Goal: Complete application form: Complete application form

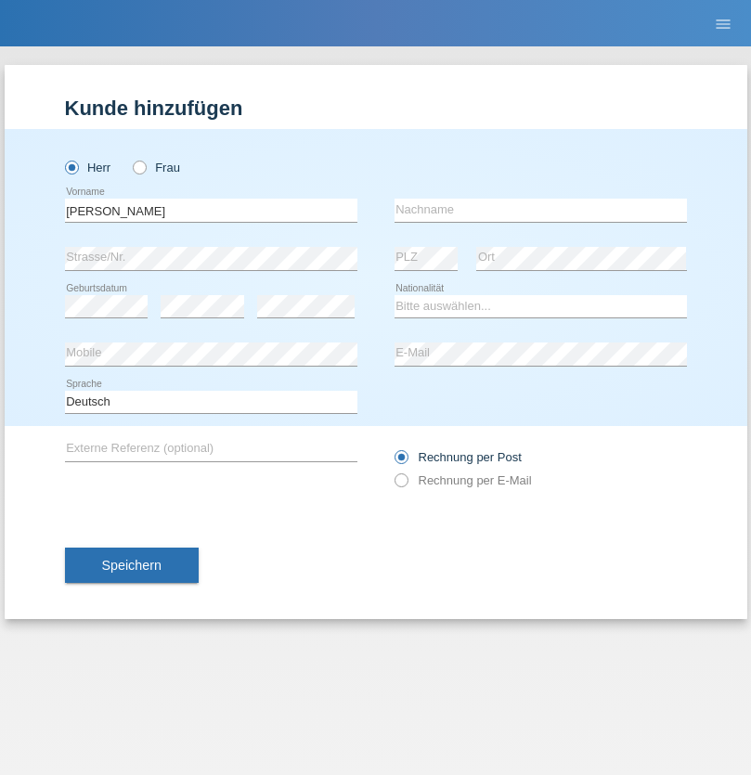
type input "Mohamed"
click at [540, 210] on input "text" at bounding box center [540, 210] width 292 height 23
type input "Mohamed"
select select "SY"
select select "C"
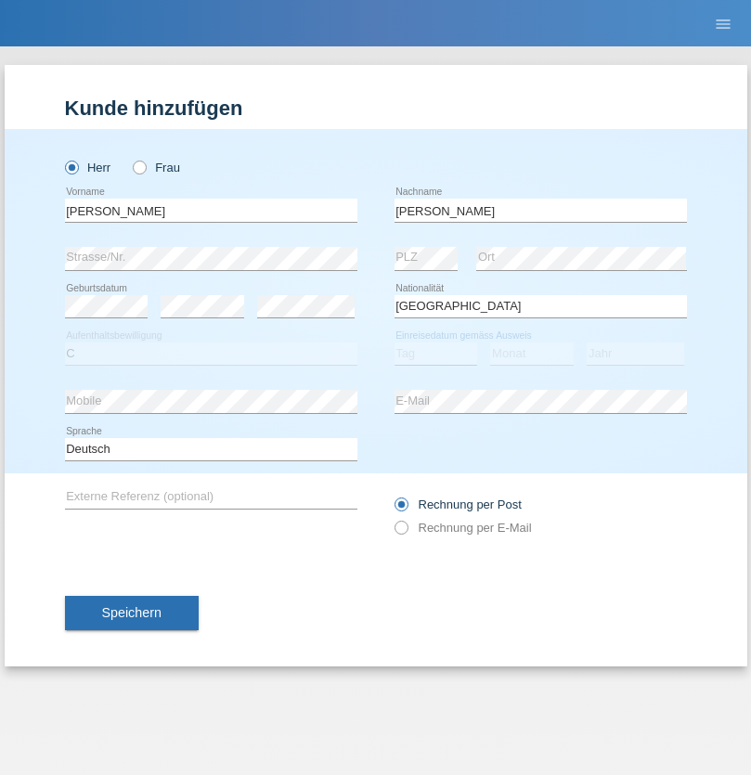
select select "21"
select select "12"
select select "2013"
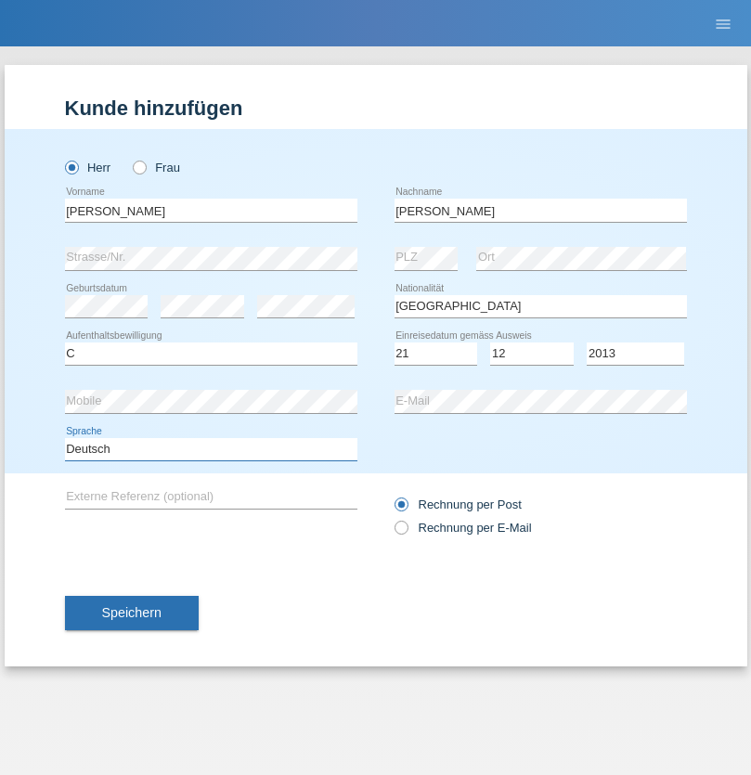
select select "en"
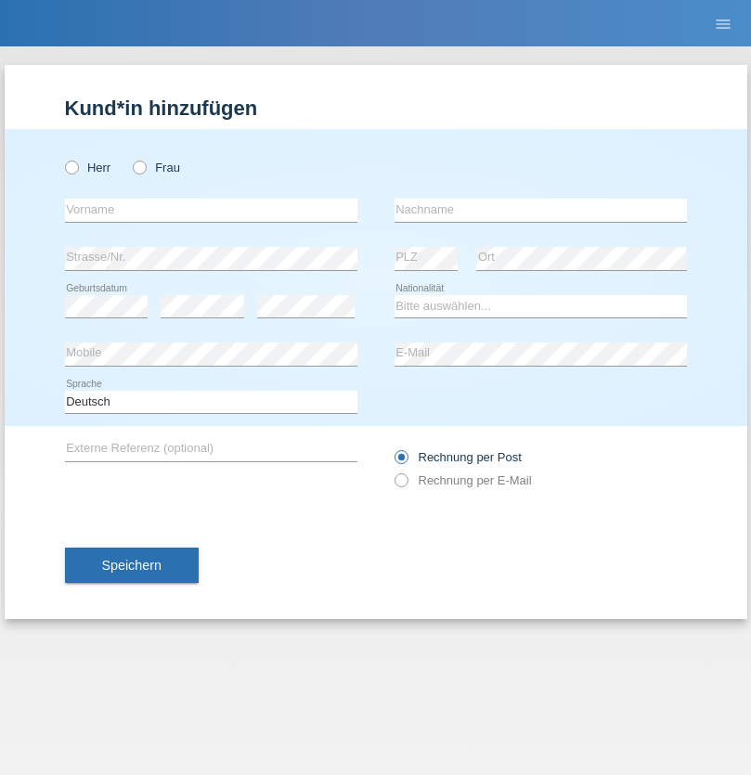
radio input "true"
click at [211, 210] on input "text" at bounding box center [211, 210] width 292 height 23
type input "David"
click at [540, 210] on input "text" at bounding box center [540, 210] width 292 height 23
type input "Senn"
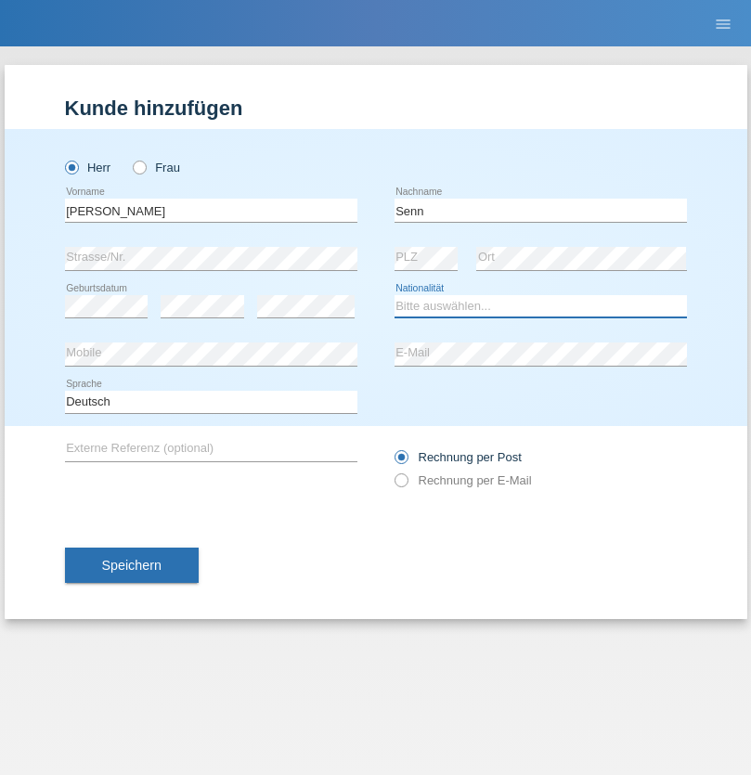
select select "CH"
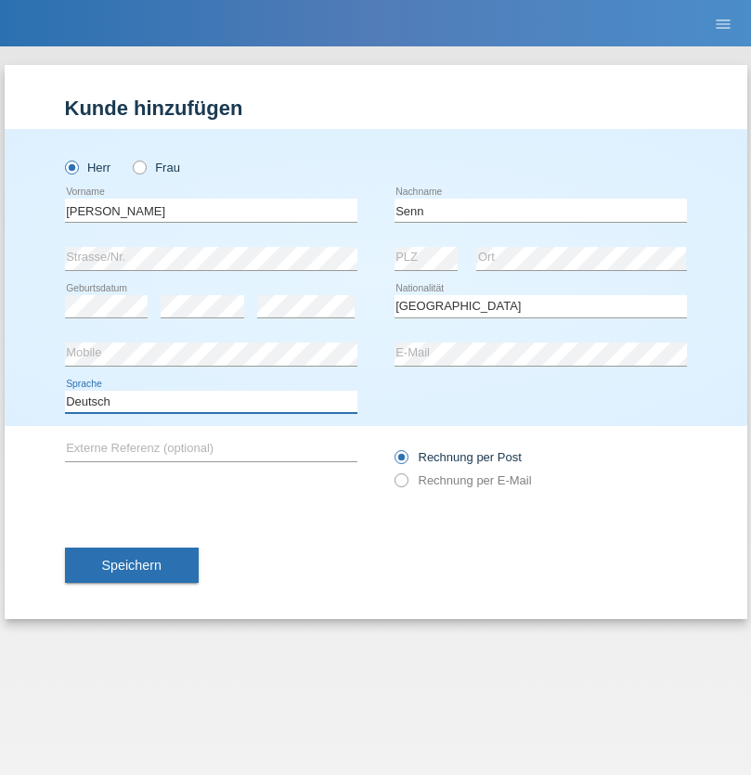
select select "en"
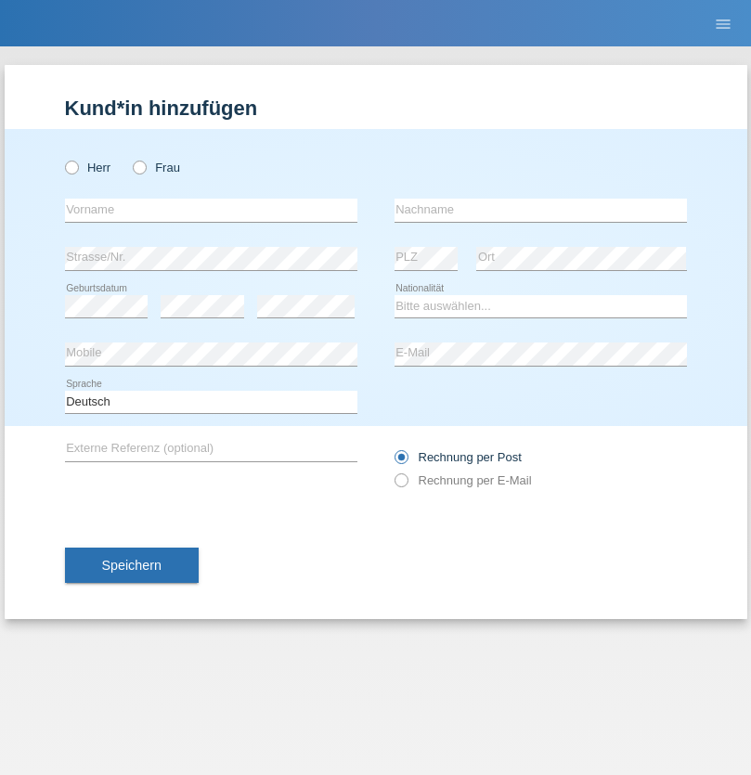
radio input "true"
click at [211, 210] on input "text" at bounding box center [211, 210] width 292 height 23
type input "Leandro"
click at [540, 210] on input "text" at bounding box center [540, 210] width 292 height 23
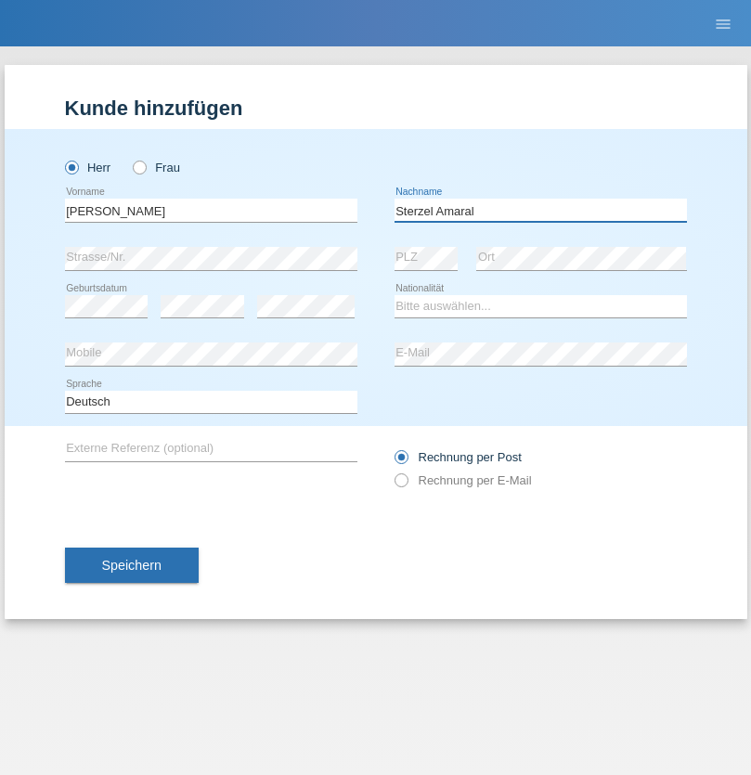
type input "Sterzel Amaral"
select select "CH"
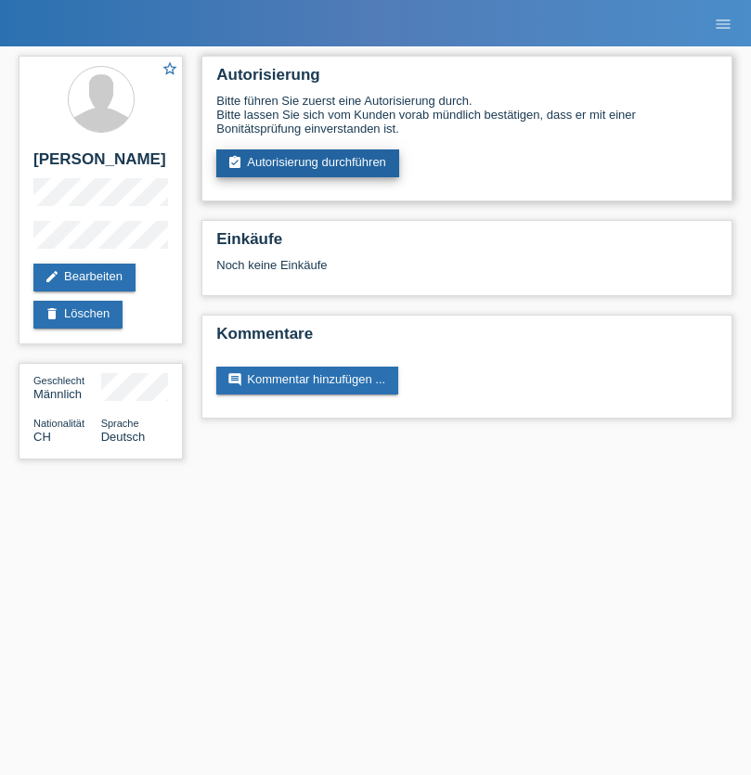
click at [308, 163] on link "assignment_turned_in Autorisierung durchführen" at bounding box center [307, 163] width 183 height 28
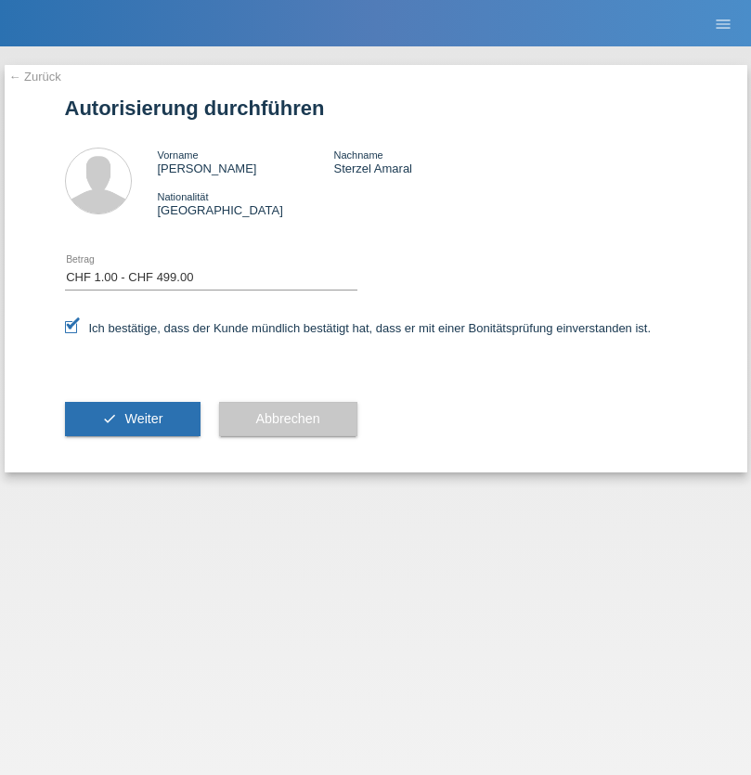
select select "1"
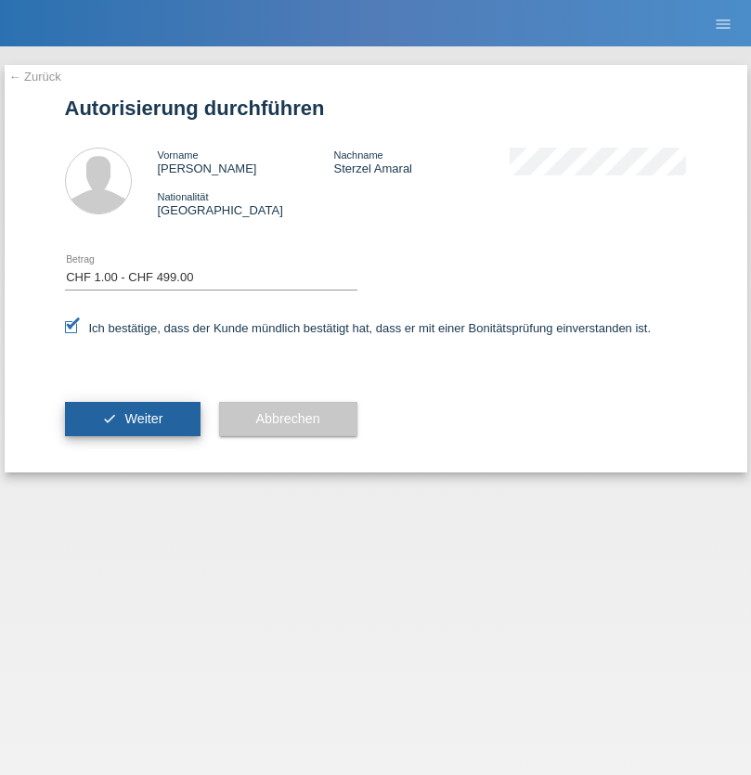
click at [132, 419] on span "Weiter" at bounding box center [143, 418] width 38 height 15
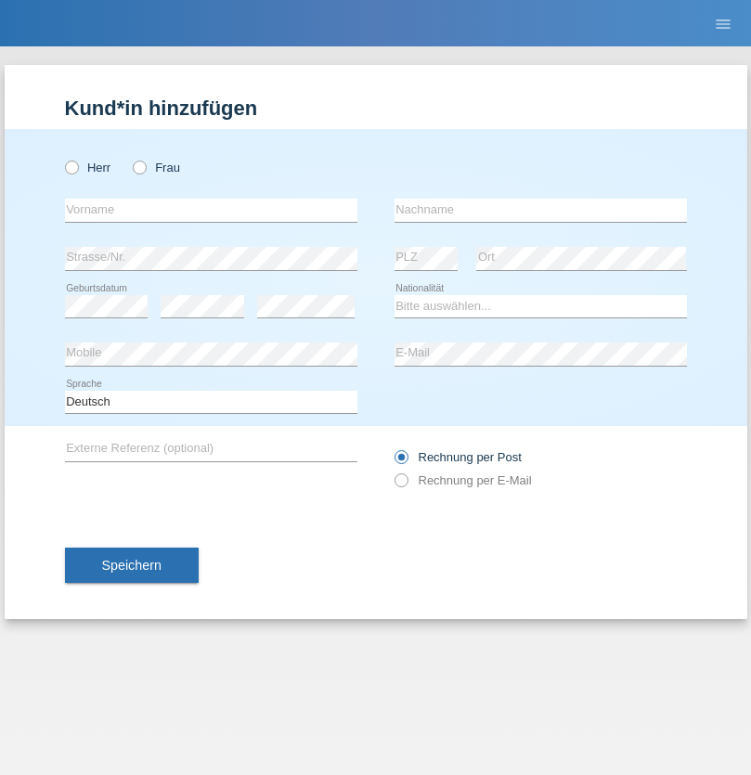
radio input "true"
click at [211, 210] on input "text" at bounding box center [211, 210] width 292 height 23
type input "[PERSON_NAME]"
click at [540, 210] on input "text" at bounding box center [540, 210] width 292 height 23
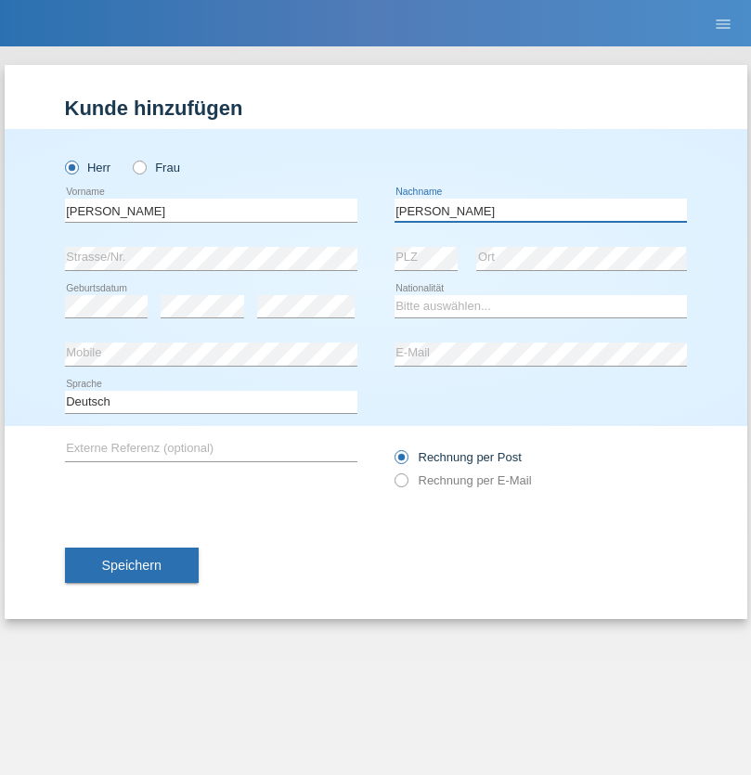
type input "Bertschi"
select select "CH"
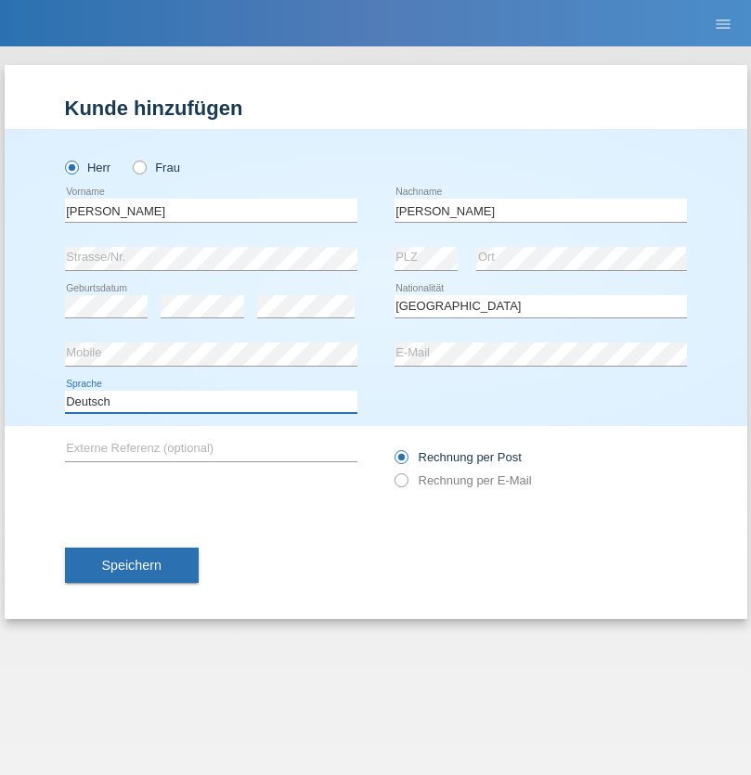
select select "en"
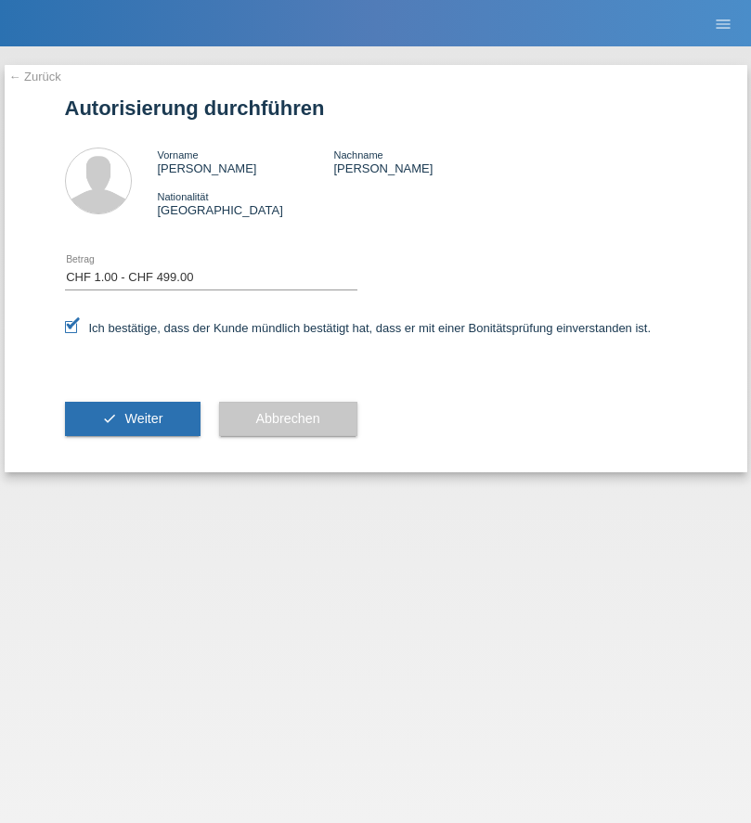
select select "1"
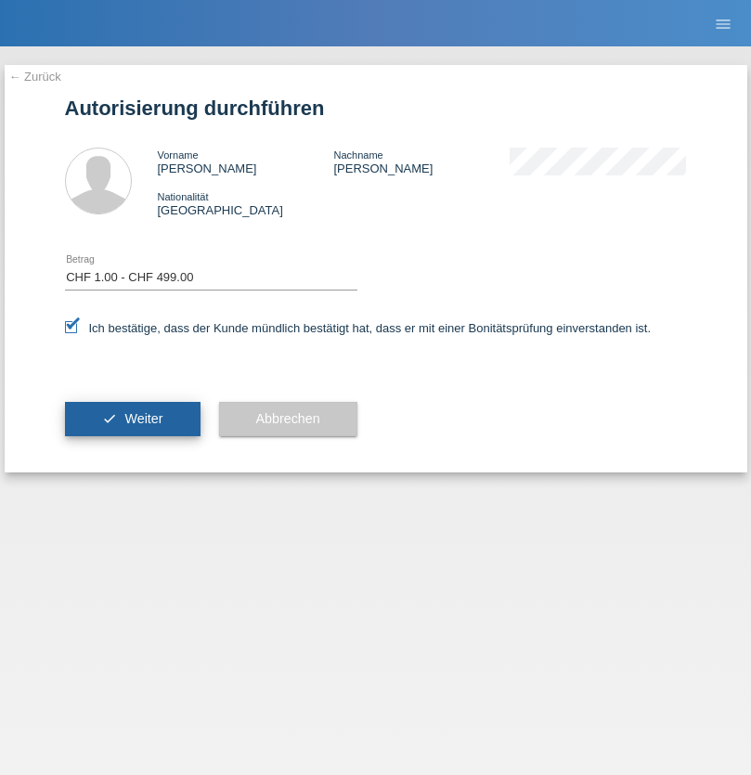
click at [132, 419] on span "Weiter" at bounding box center [143, 418] width 38 height 15
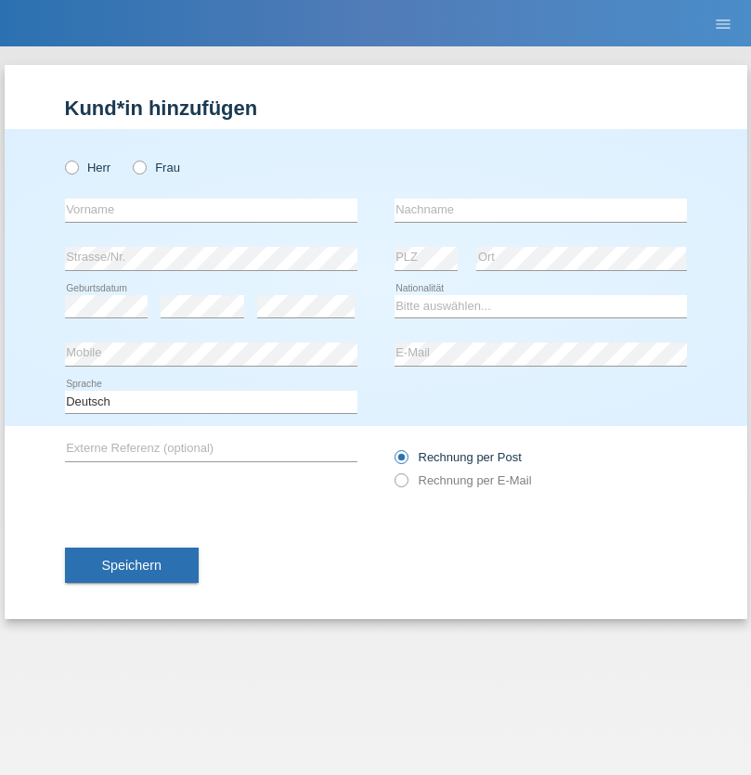
radio input "true"
click at [211, 210] on input "text" at bounding box center [211, 210] width 292 height 23
type input "firat"
click at [540, 210] on input "text" at bounding box center [540, 210] width 292 height 23
type input "kara"
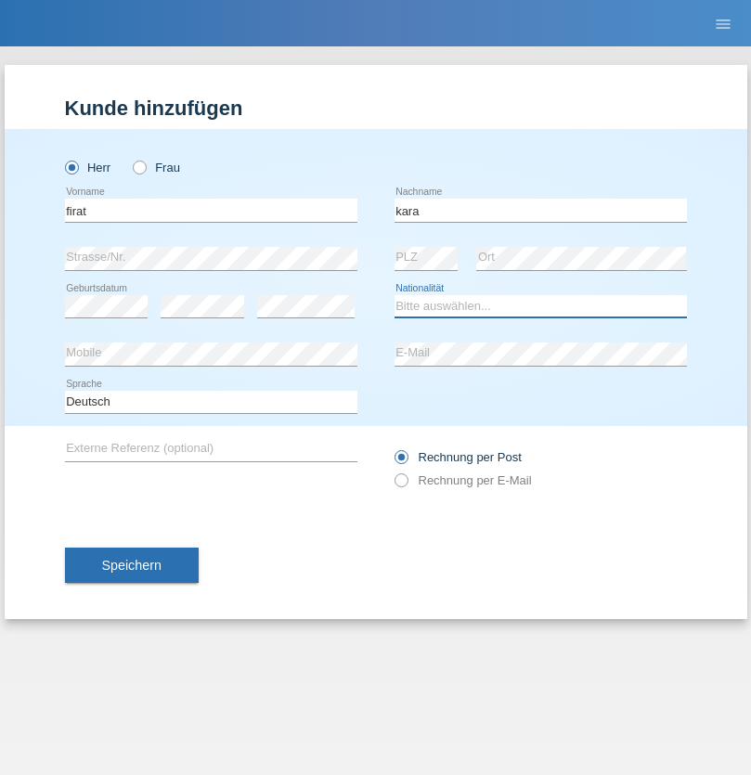
select select "CH"
radio input "true"
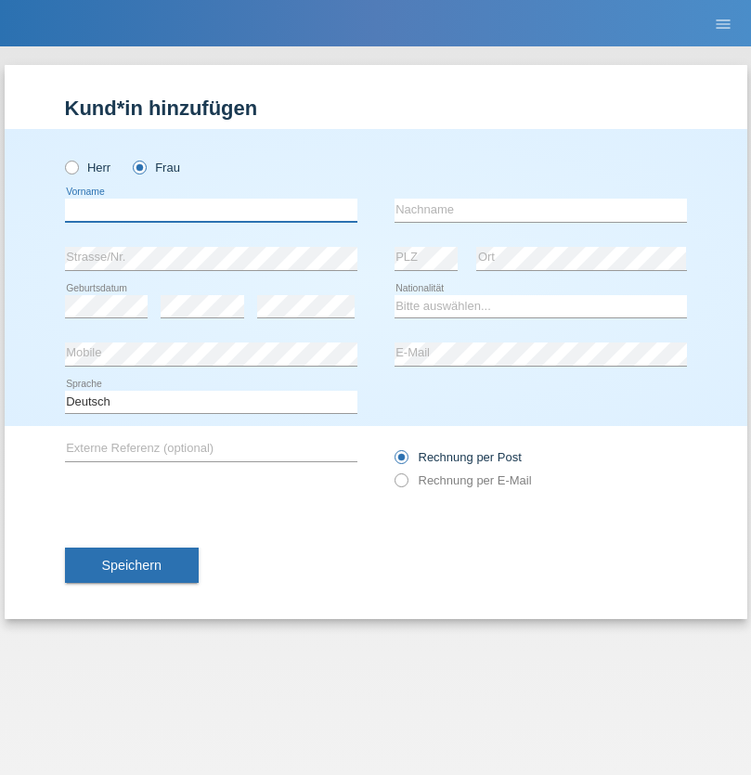
click at [211, 210] on input "text" at bounding box center [211, 210] width 292 height 23
type input "Senije"
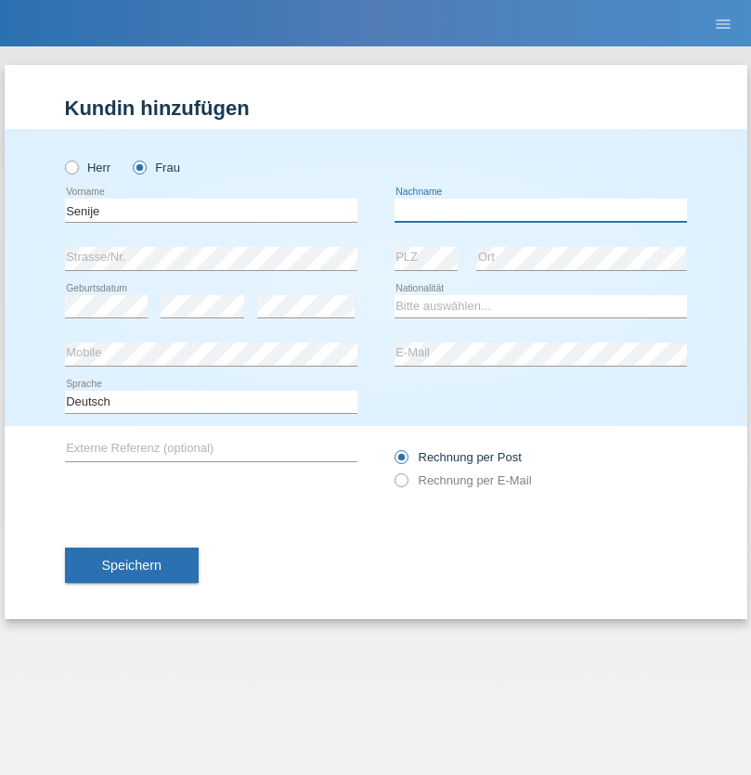
click at [540, 210] on input "text" at bounding box center [540, 210] width 292 height 23
type input "Rama"
select select "CH"
radio input "true"
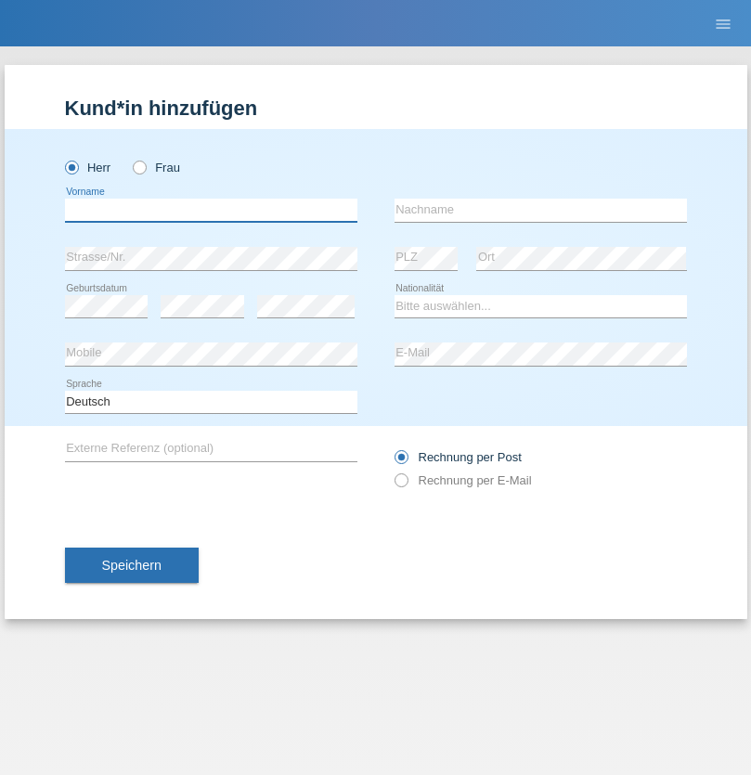
click at [211, 210] on input "text" at bounding box center [211, 210] width 292 height 23
type input "Andy"
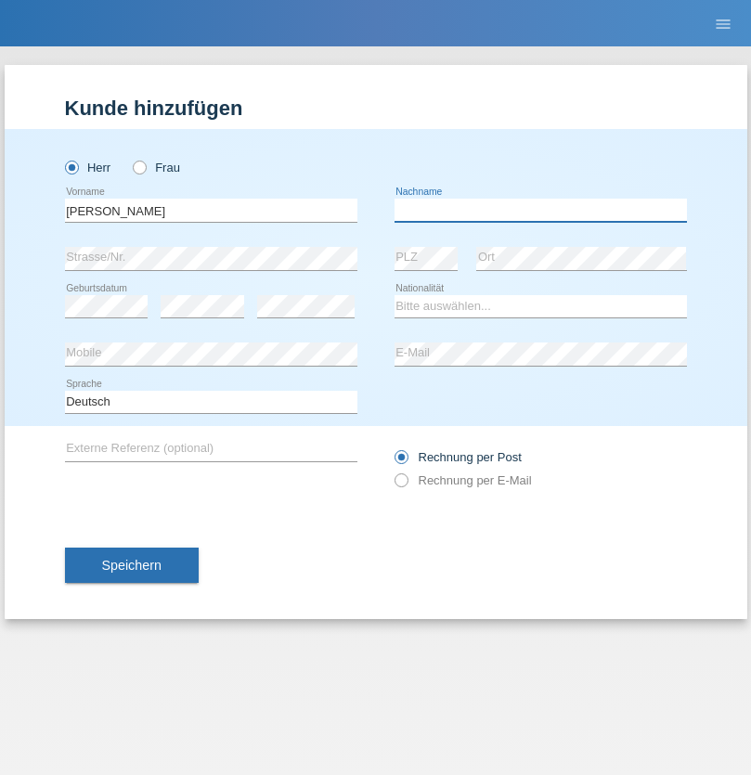
click at [540, 210] on input "text" at bounding box center [540, 210] width 292 height 23
type input "Priestley"
select select "CH"
radio input "true"
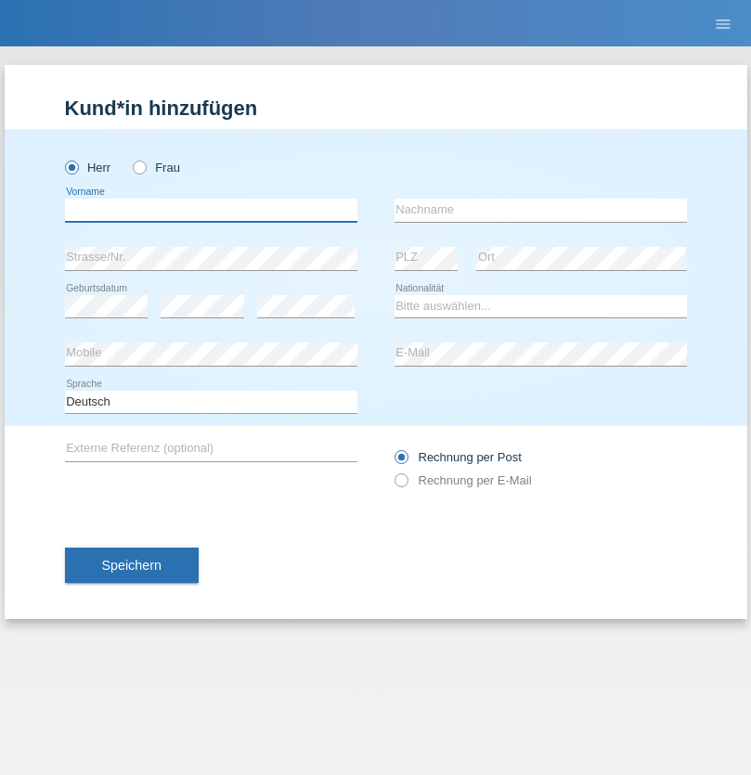
click at [211, 210] on input "text" at bounding box center [211, 210] width 292 height 23
type input "[PERSON_NAME]"
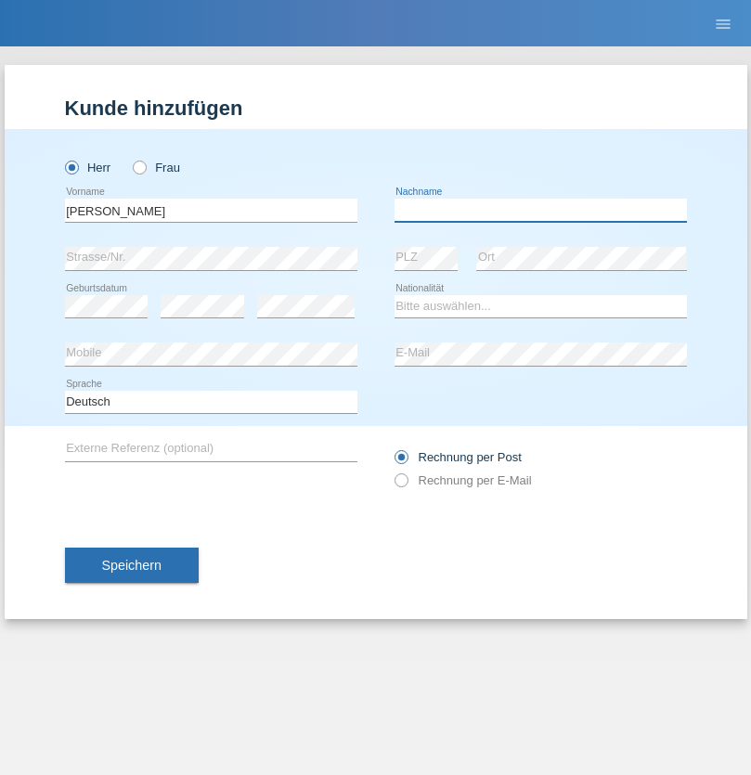
click at [540, 210] on input "text" at bounding box center [540, 210] width 292 height 23
type input "Fortugno"
select select "IT"
select select "C"
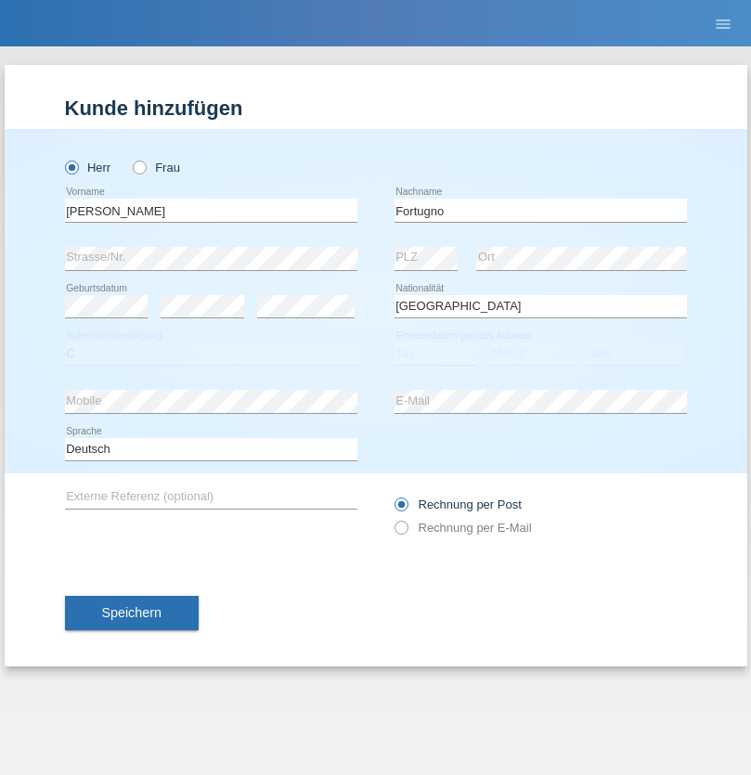
select select "09"
select select "08"
select select "2006"
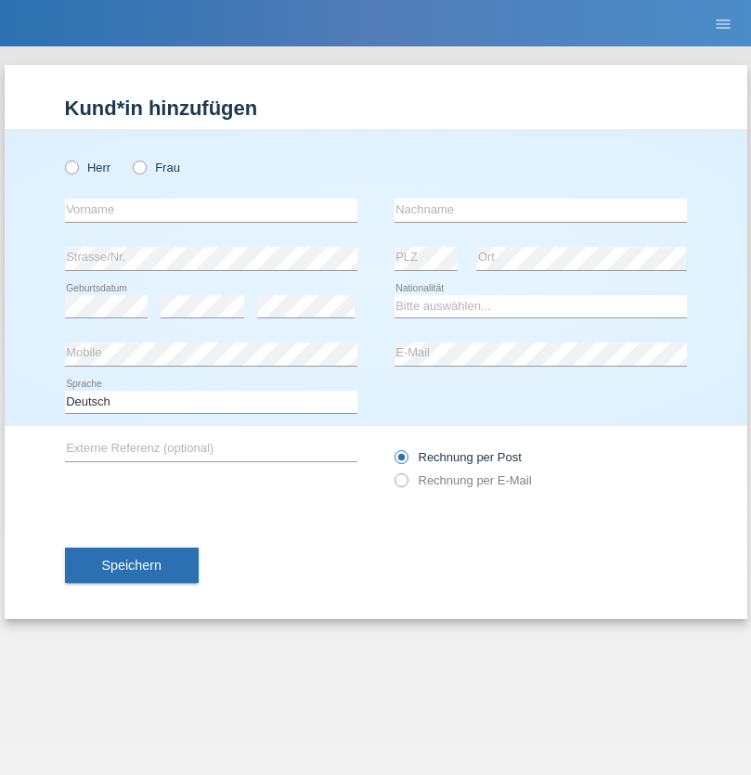
radio input "true"
click at [211, 210] on input "text" at bounding box center [211, 210] width 292 height 23
type input "[PERSON_NAME]"
click at [540, 210] on input "text" at bounding box center [540, 210] width 292 height 23
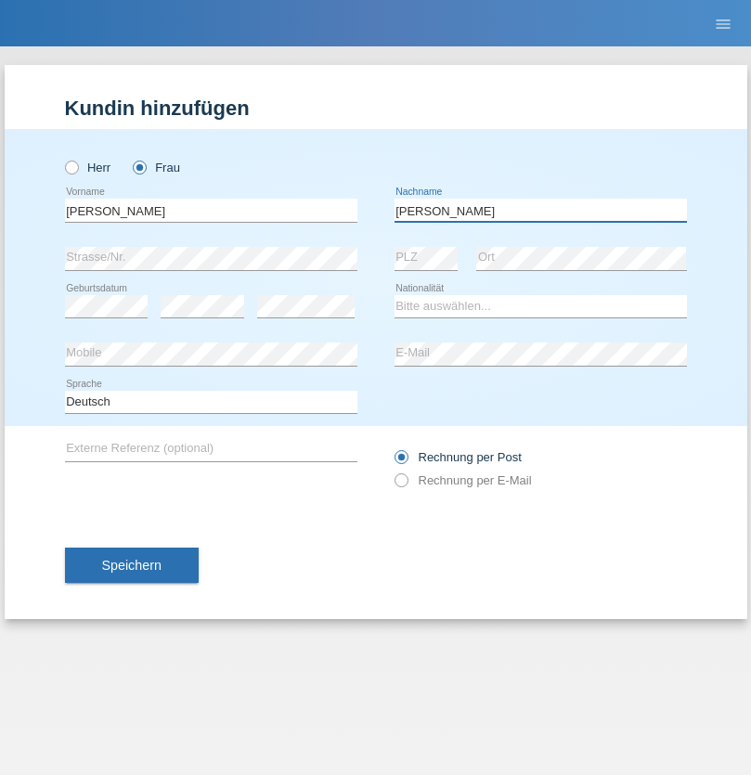
type input "[PERSON_NAME]"
select select "UA"
select select "C"
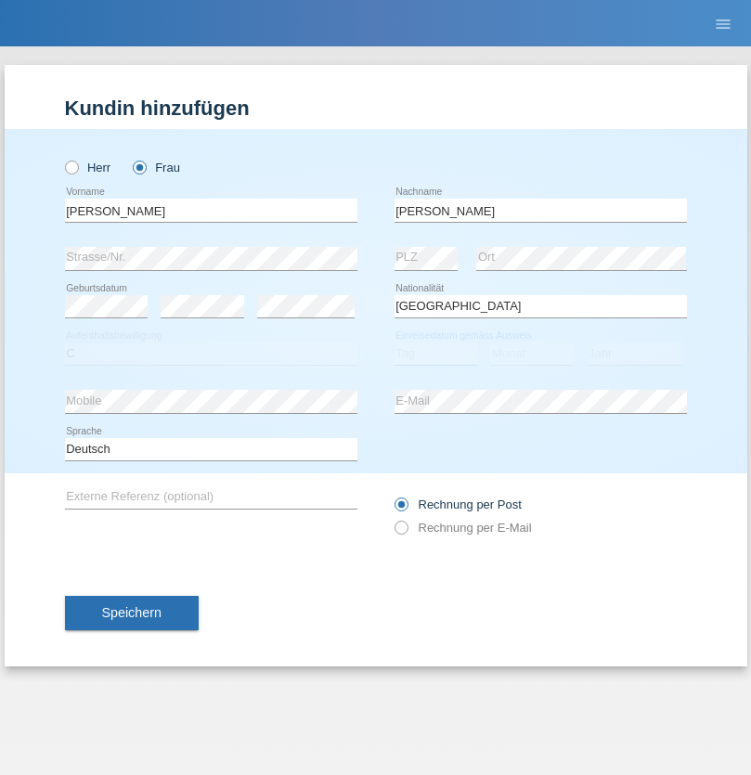
select select "23"
select select "10"
select select "2021"
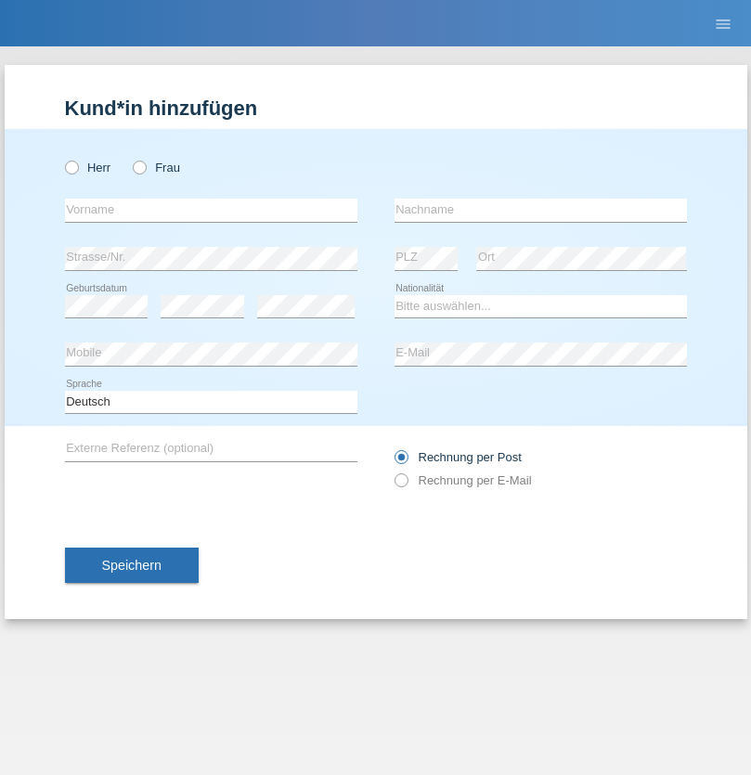
radio input "true"
click at [211, 210] on input "text" at bounding box center [211, 210] width 292 height 23
type input "Nuria"
click at [540, 210] on input "text" at bounding box center [540, 210] width 292 height 23
type input "D'Antino"
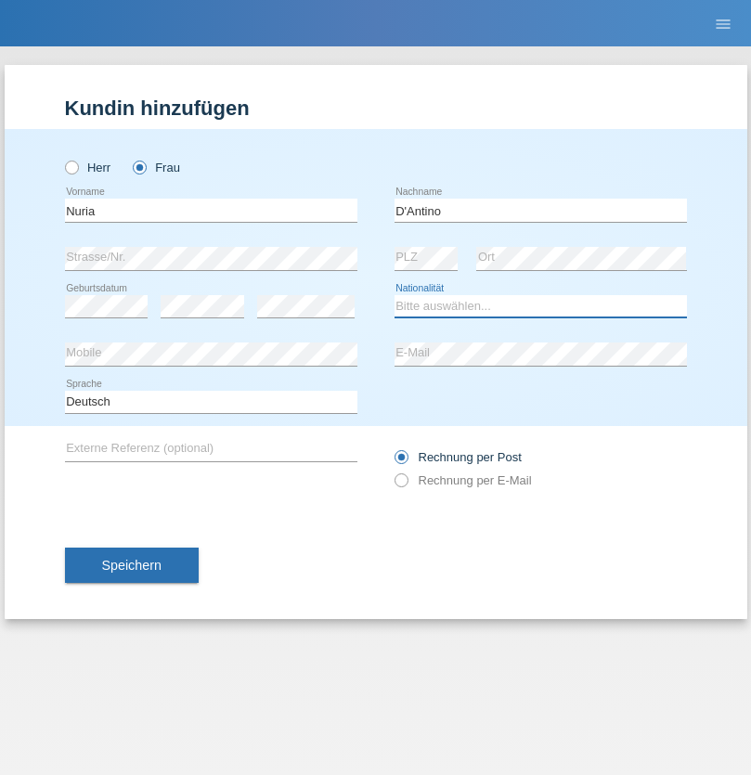
select select "CH"
